Goal: Information Seeking & Learning: Learn about a topic

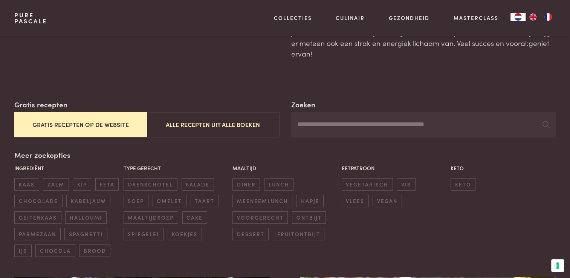
scroll to position [75, 0]
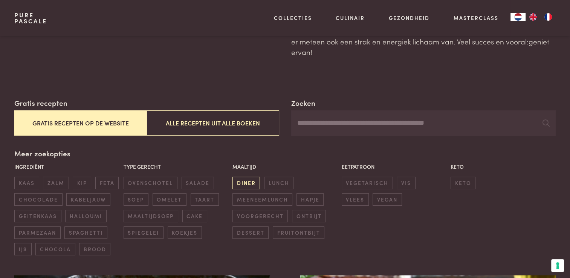
click at [246, 184] on span "diner" at bounding box center [246, 183] width 28 height 12
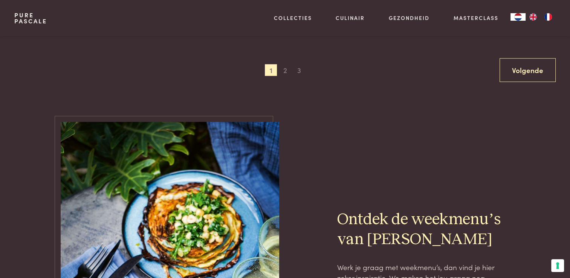
scroll to position [1567, 0]
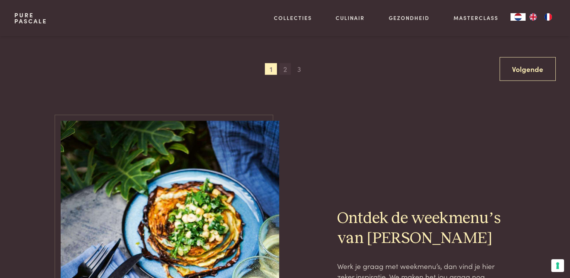
click at [283, 66] on span "2" at bounding box center [285, 69] width 12 height 12
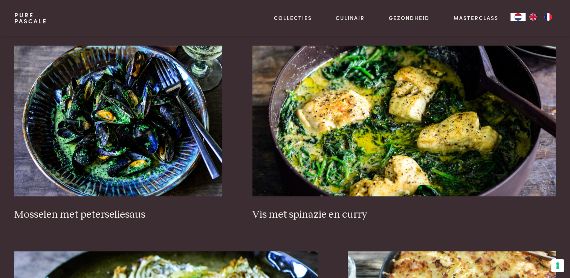
scroll to position [512, 0]
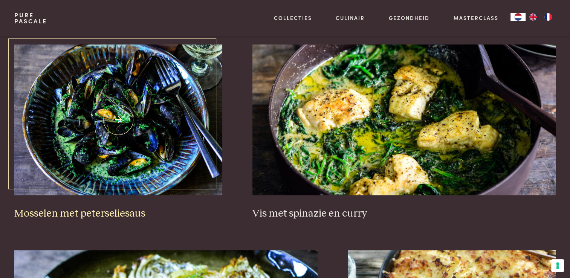
click at [92, 214] on h3 "Mosselen met peterseliesaus" at bounding box center [118, 213] width 208 height 13
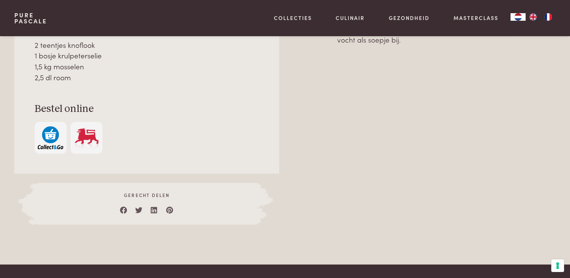
scroll to position [414, 0]
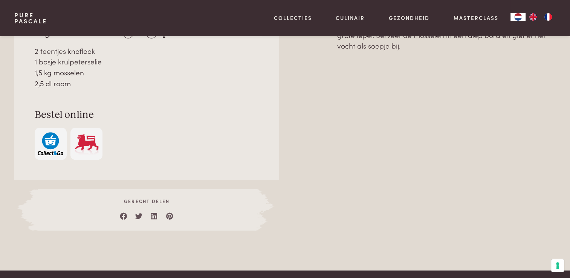
click at [52, 144] on img "button" at bounding box center [51, 143] width 26 height 23
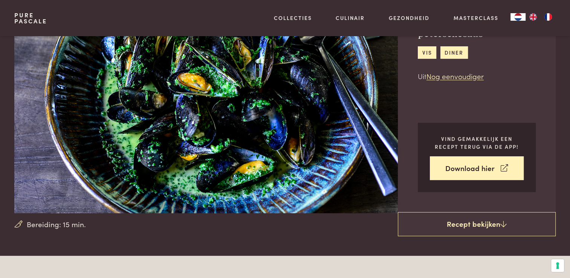
scroll to position [38, 0]
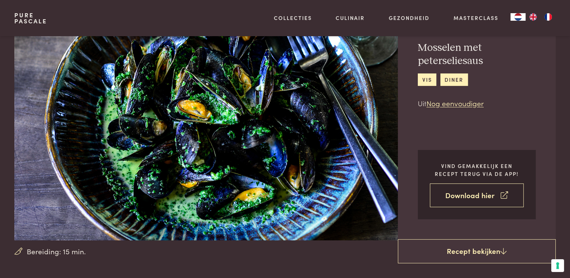
click at [476, 201] on link "Download hier" at bounding box center [477, 195] width 94 height 24
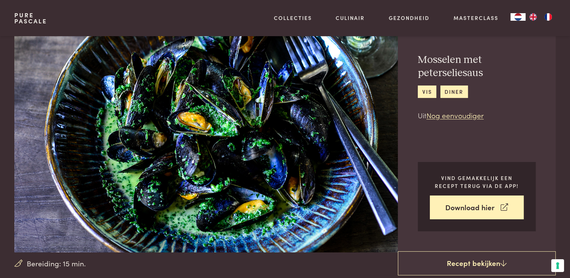
scroll to position [75, 0]
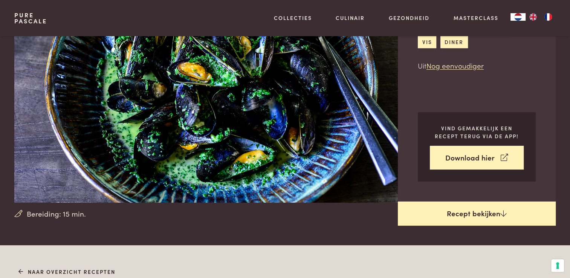
click at [477, 214] on link "Recept bekijken" at bounding box center [477, 214] width 158 height 24
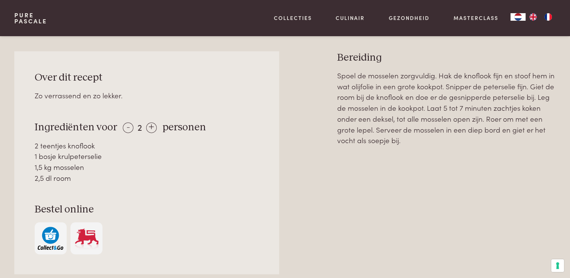
scroll to position [320, 0]
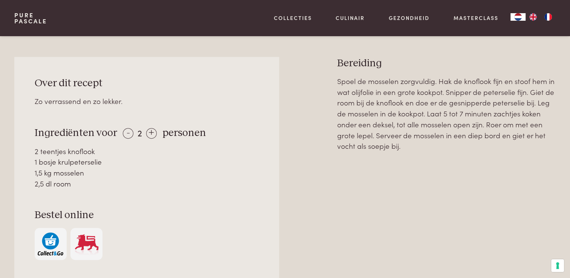
scroll to position [301, 0]
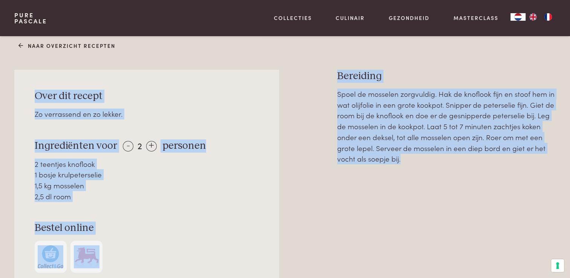
drag, startPoint x: 302, startPoint y: 62, endPoint x: 479, endPoint y: 172, distance: 208.7
click at [479, 172] on div "Naar overzicht recepten Over dit recept Zo verrassend en zo lekker. Ingrediënte…" at bounding box center [285, 191] width 565 height 304
copy div "Over dit recept Zo verrassend en zo lekker. Ingrediënten voor - 2 + personen 2 …"
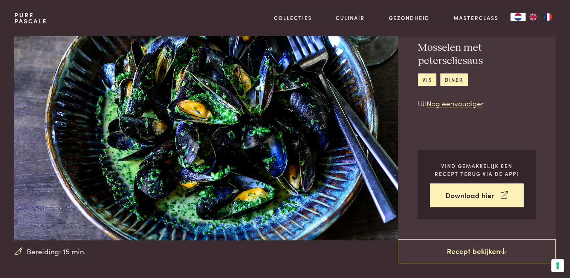
scroll to position [0, 0]
